Goal: Task Accomplishment & Management: Manage account settings

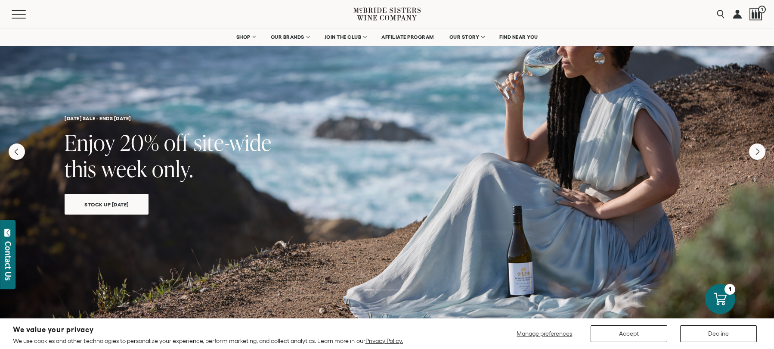
click at [736, 17] on link at bounding box center [737, 14] width 9 height 28
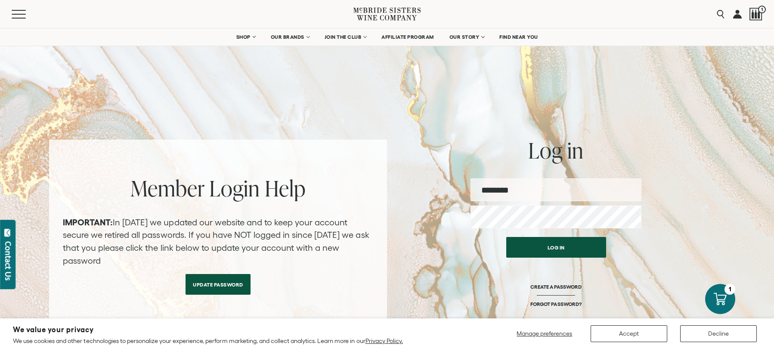
click at [531, 187] on input "email" at bounding box center [555, 189] width 171 height 23
type input "**********"
click at [506, 237] on button "Log in" at bounding box center [556, 247] width 100 height 21
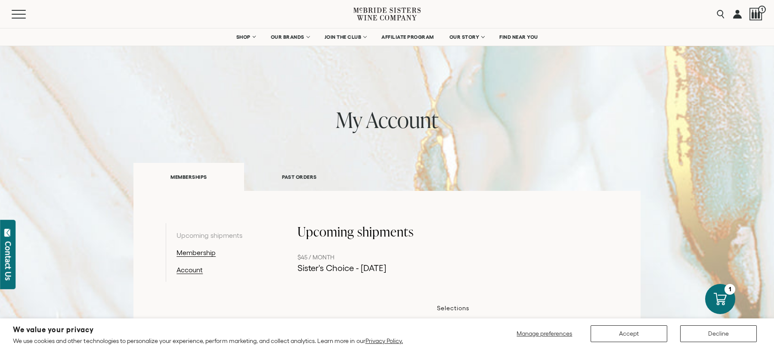
scroll to position [140, 0]
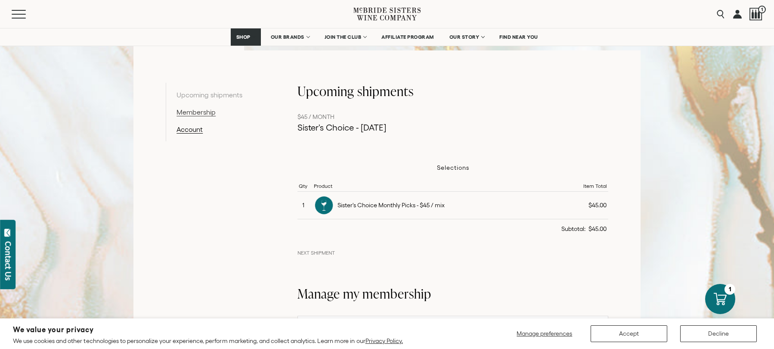
click at [196, 112] on link "Membership" at bounding box center [220, 112] width 89 height 10
